Goal: Manage account settings

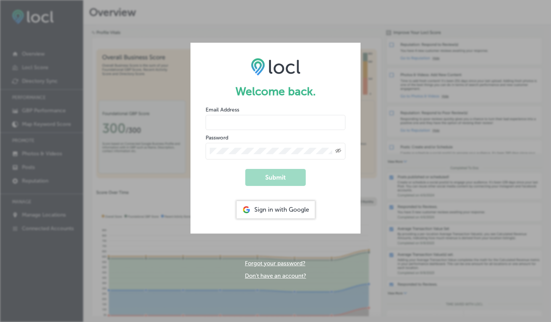
click at [273, 124] on input "email" at bounding box center [276, 122] width 140 height 15
type input "[EMAIL_ADDRESS][DOMAIN_NAME]"
click at [281, 206] on div "Sign in with Google" at bounding box center [276, 209] width 78 height 17
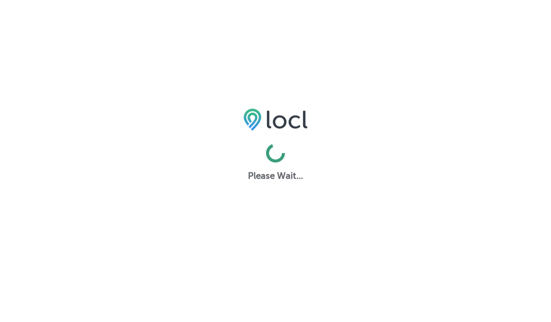
select select "US"
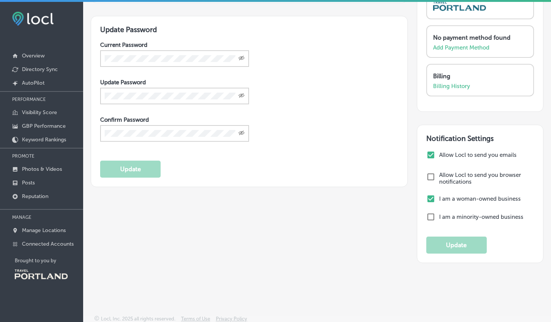
scroll to position [155, 0]
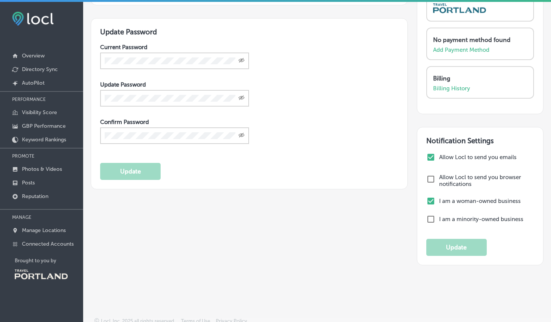
click at [430, 154] on input "checkbox" at bounding box center [431, 157] width 9 height 9
checkbox input "false"
click at [447, 245] on button "Update" at bounding box center [457, 247] width 61 height 17
